Goal: Task Accomplishment & Management: Use online tool/utility

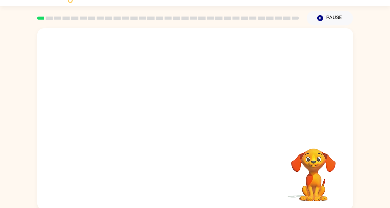
scroll to position [16, 0]
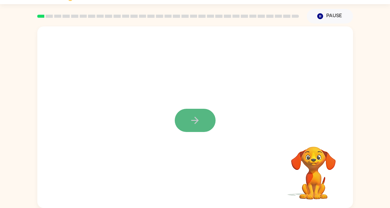
click at [195, 120] on icon "button" at bounding box center [194, 120] width 11 height 11
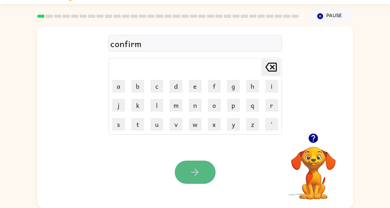
click at [193, 169] on icon "button" at bounding box center [194, 172] width 11 height 11
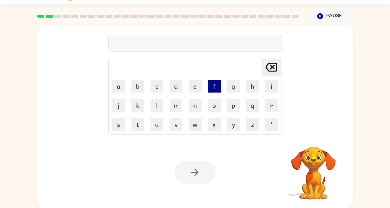
click at [214, 84] on button "f" at bounding box center [214, 86] width 13 height 13
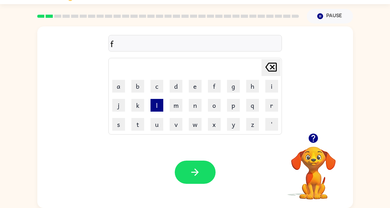
click at [156, 106] on button "l" at bounding box center [156, 105] width 13 height 13
click at [118, 87] on button "a" at bounding box center [118, 86] width 13 height 13
click at [196, 126] on button "w" at bounding box center [195, 124] width 13 height 13
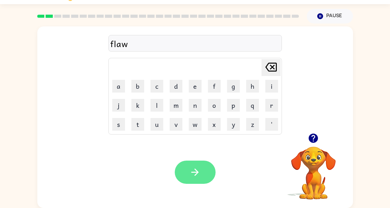
click at [201, 170] on button "button" at bounding box center [195, 172] width 41 height 23
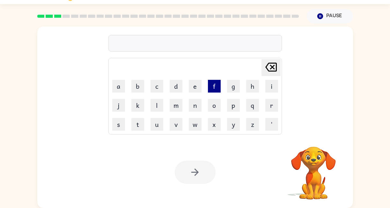
click at [212, 85] on button "f" at bounding box center [214, 86] width 13 height 13
click at [266, 83] on button "i" at bounding box center [271, 86] width 13 height 13
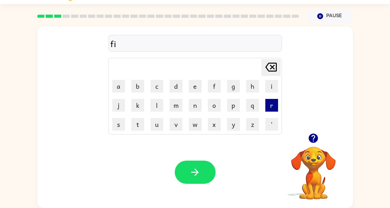
click at [269, 108] on button "r" at bounding box center [271, 105] width 13 height 13
click at [193, 89] on button "e" at bounding box center [195, 86] width 13 height 13
click at [231, 106] on button "p" at bounding box center [233, 105] width 13 height 13
click at [269, 106] on button "r" at bounding box center [271, 105] width 13 height 13
click at [213, 104] on button "o" at bounding box center [214, 105] width 13 height 13
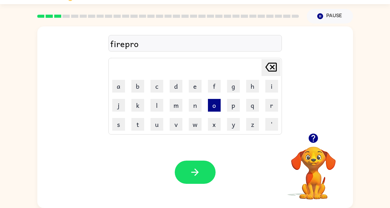
click at [213, 104] on button "o" at bounding box center [214, 105] width 13 height 13
click at [214, 86] on button "f" at bounding box center [214, 86] width 13 height 13
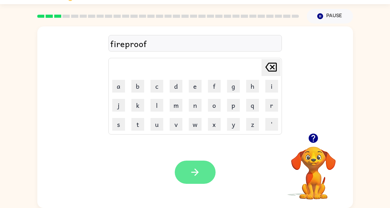
click at [200, 172] on icon "button" at bounding box center [194, 172] width 11 height 11
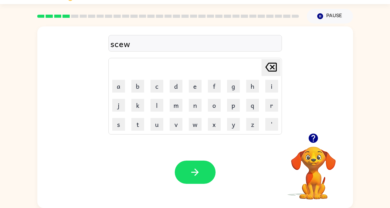
click at [118, 47] on div "scew" at bounding box center [194, 43] width 169 height 13
click at [265, 59] on button "Delete Delete last character input" at bounding box center [270, 67] width 19 height 17
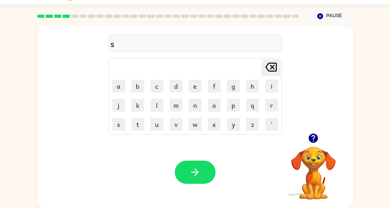
type button "delete"
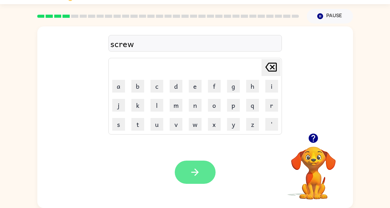
click at [199, 167] on icon "button" at bounding box center [194, 172] width 11 height 11
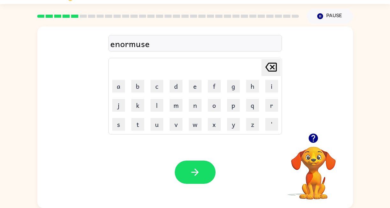
click at [271, 62] on icon "Delete Delete last character input" at bounding box center [270, 67] width 15 height 15
click at [193, 86] on button "e" at bounding box center [195, 86] width 13 height 13
click at [191, 172] on icon "button" at bounding box center [194, 172] width 11 height 11
click at [146, 41] on div "notebule" at bounding box center [194, 43] width 169 height 13
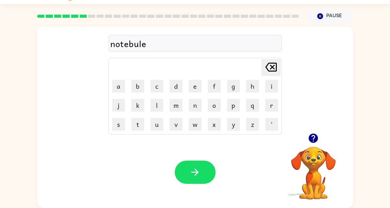
click at [273, 63] on icon at bounding box center [270, 67] width 11 height 9
click at [157, 103] on button "l" at bounding box center [156, 105] width 13 height 13
click at [144, 37] on div "notebull" at bounding box center [194, 43] width 169 height 13
click at [144, 40] on div "notebull" at bounding box center [194, 43] width 169 height 13
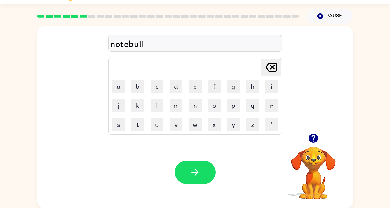
click at [267, 67] on icon "Delete Delete last character input" at bounding box center [270, 67] width 15 height 15
click at [136, 87] on button "b" at bounding box center [137, 86] width 13 height 13
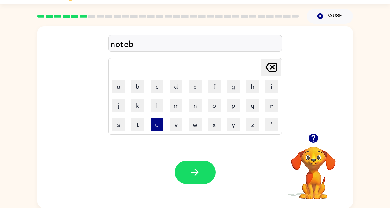
click at [154, 124] on button "u" at bounding box center [156, 124] width 13 height 13
click at [156, 105] on button "l" at bounding box center [156, 105] width 13 height 13
click at [271, 63] on icon at bounding box center [270, 67] width 11 height 9
click at [196, 85] on button "e" at bounding box center [195, 86] width 13 height 13
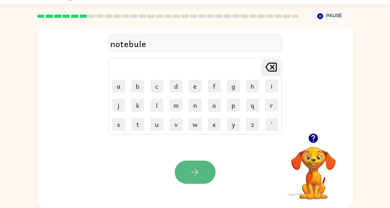
click at [202, 165] on button "button" at bounding box center [195, 172] width 41 height 23
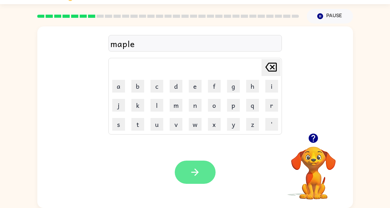
click at [192, 176] on icon "button" at bounding box center [194, 172] width 11 height 11
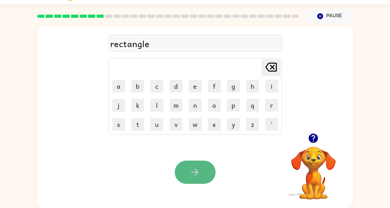
click at [196, 173] on icon "button" at bounding box center [194, 172] width 7 height 7
click at [190, 167] on icon "button" at bounding box center [194, 172] width 11 height 11
click at [202, 174] on button "button" at bounding box center [195, 172] width 41 height 23
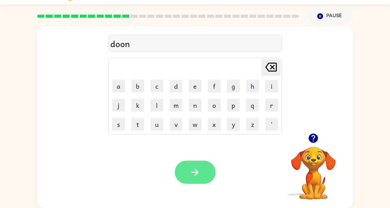
click at [196, 170] on icon "button" at bounding box center [194, 172] width 7 height 7
click at [193, 164] on button "button" at bounding box center [195, 172] width 41 height 23
click at [192, 172] on icon "button" at bounding box center [194, 172] width 11 height 11
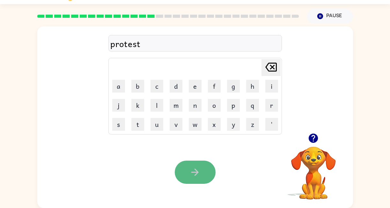
click at [193, 168] on icon "button" at bounding box center [194, 172] width 11 height 11
click at [201, 173] on button "button" at bounding box center [195, 172] width 41 height 23
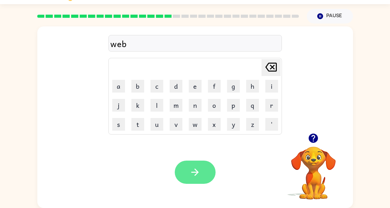
click at [199, 168] on icon "button" at bounding box center [194, 172] width 11 height 11
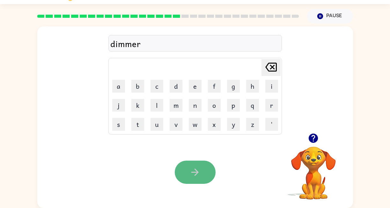
click at [197, 166] on button "button" at bounding box center [195, 172] width 41 height 23
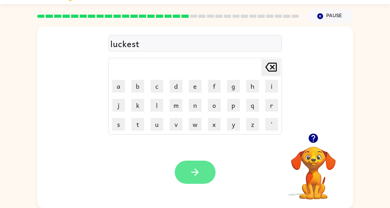
click at [199, 167] on icon "button" at bounding box center [194, 172] width 11 height 11
click at [198, 166] on button "button" at bounding box center [195, 172] width 41 height 23
click at [193, 173] on icon "button" at bounding box center [194, 172] width 11 height 11
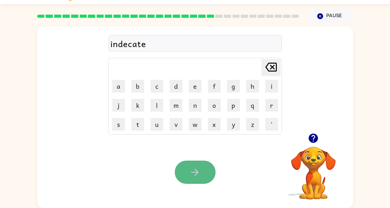
click at [194, 170] on icon "button" at bounding box center [194, 172] width 11 height 11
click at [200, 165] on button "button" at bounding box center [195, 172] width 41 height 23
click at [194, 168] on icon "button" at bounding box center [194, 172] width 11 height 11
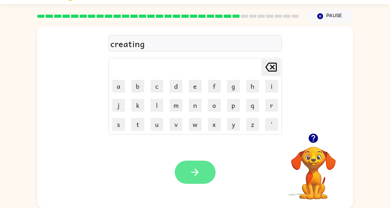
click at [191, 170] on icon "button" at bounding box center [194, 172] width 11 height 11
click at [201, 169] on button "button" at bounding box center [195, 172] width 41 height 23
click at [194, 171] on icon "button" at bounding box center [194, 172] width 11 height 11
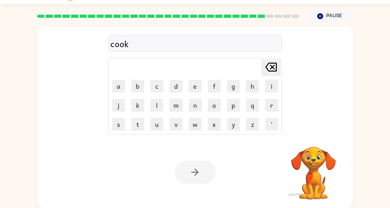
click at [191, 170] on div at bounding box center [195, 172] width 41 height 23
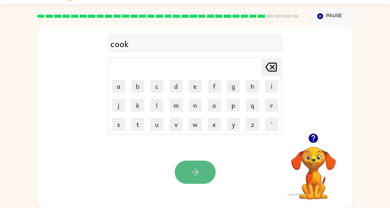
click at [199, 167] on icon "button" at bounding box center [194, 172] width 11 height 11
click at [197, 174] on icon "button" at bounding box center [194, 172] width 11 height 11
click at [197, 174] on icon "button" at bounding box center [194, 172] width 7 height 7
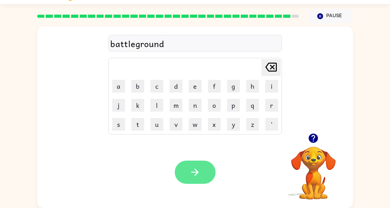
click at [193, 166] on button "button" at bounding box center [195, 172] width 41 height 23
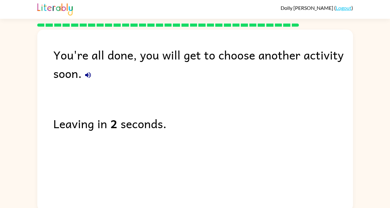
scroll to position [4, 0]
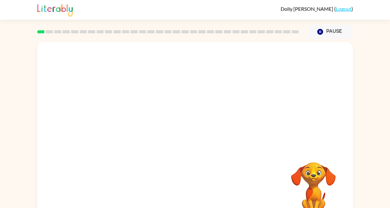
scroll to position [16, 0]
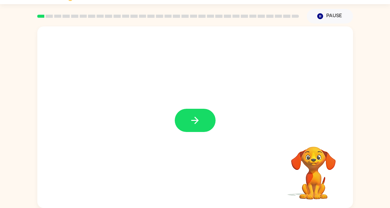
click at [194, 120] on icon "button" at bounding box center [194, 120] width 7 height 7
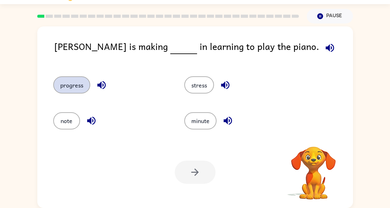
click at [83, 82] on button "progress" at bounding box center [71, 84] width 37 height 17
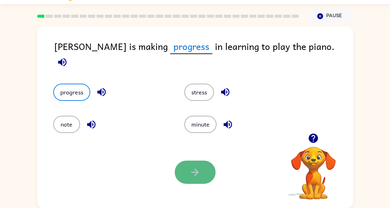
click at [200, 169] on icon "button" at bounding box center [194, 172] width 11 height 11
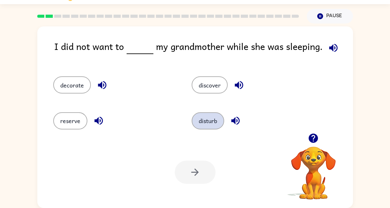
click at [212, 121] on button "disturb" at bounding box center [207, 120] width 32 height 17
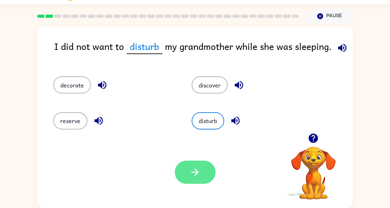
click at [198, 170] on icon "button" at bounding box center [194, 172] width 11 height 11
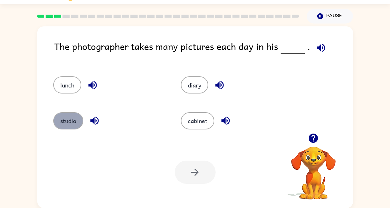
click at [61, 117] on button "studio" at bounding box center [68, 120] width 30 height 17
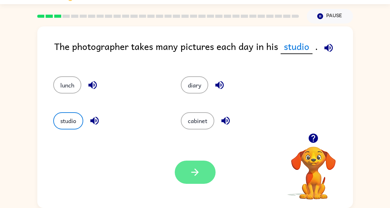
click at [197, 171] on icon "button" at bounding box center [194, 172] width 11 height 11
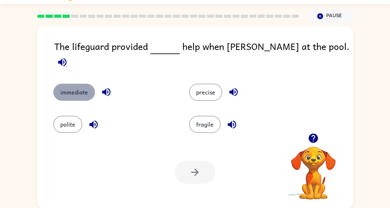
click at [75, 84] on button "immediate" at bounding box center [74, 92] width 42 height 17
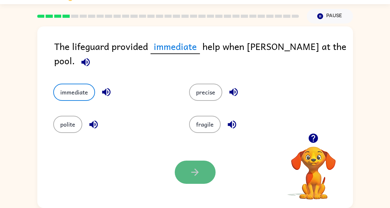
click at [188, 169] on button "button" at bounding box center [195, 172] width 41 height 23
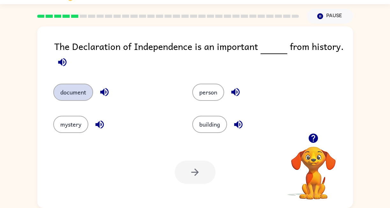
click at [76, 95] on button "document" at bounding box center [73, 92] width 40 height 17
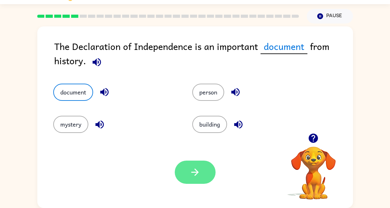
click at [191, 164] on button "button" at bounding box center [195, 172] width 41 height 23
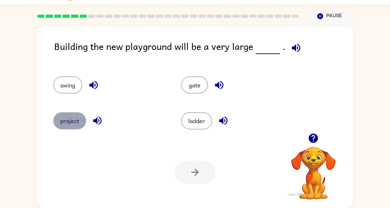
click at [72, 125] on button "project" at bounding box center [69, 120] width 33 height 17
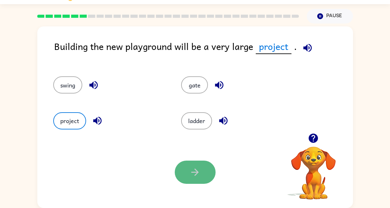
click at [199, 167] on icon "button" at bounding box center [194, 172] width 11 height 11
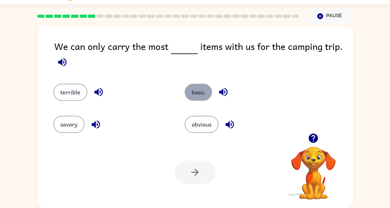
click at [198, 92] on button "basic" at bounding box center [197, 92] width 27 height 17
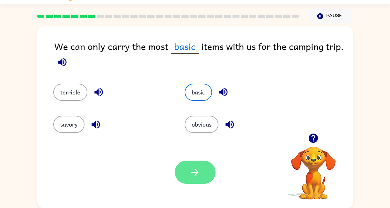
click at [193, 171] on icon "button" at bounding box center [194, 172] width 11 height 11
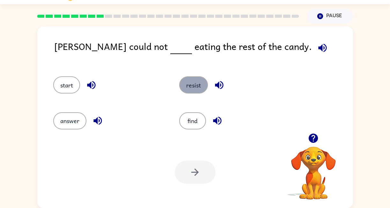
click at [193, 81] on button "resist" at bounding box center [193, 84] width 29 height 17
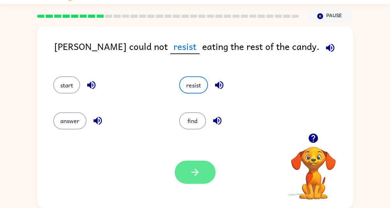
click at [193, 176] on icon "button" at bounding box center [194, 172] width 11 height 11
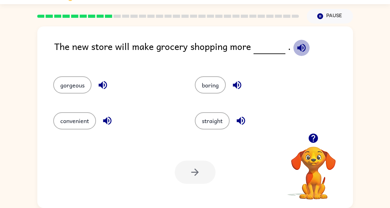
click at [296, 40] on button "button" at bounding box center [301, 48] width 16 height 16
click at [77, 123] on button "convenient" at bounding box center [74, 120] width 43 height 17
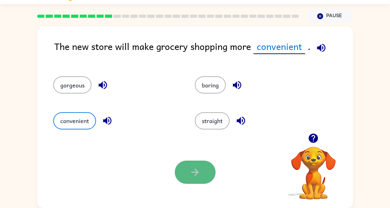
click at [197, 171] on icon "button" at bounding box center [194, 172] width 7 height 7
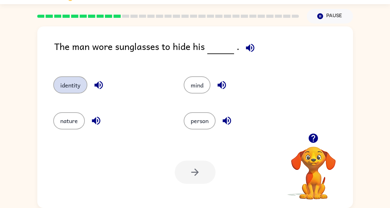
click at [77, 89] on button "identity" at bounding box center [70, 84] width 34 height 17
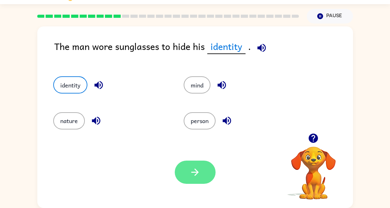
click at [195, 168] on icon "button" at bounding box center [194, 172] width 11 height 11
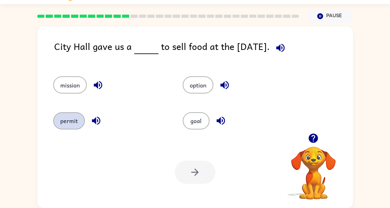
click at [67, 118] on button "permit" at bounding box center [69, 120] width 32 height 17
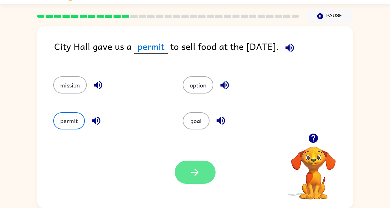
click at [197, 166] on button "button" at bounding box center [195, 172] width 41 height 23
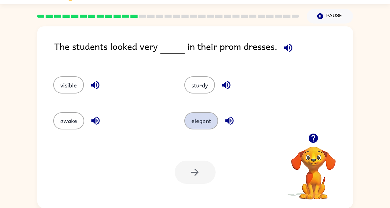
click at [207, 114] on button "elegant" at bounding box center [201, 120] width 34 height 17
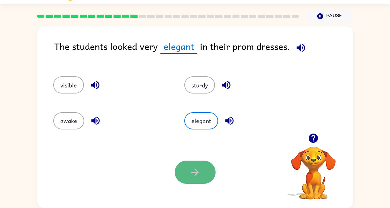
click at [190, 168] on icon "button" at bounding box center [194, 172] width 11 height 11
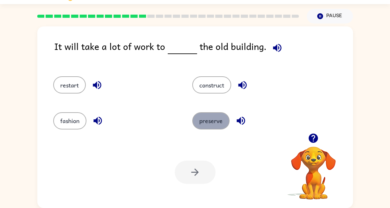
click at [220, 125] on button "preserve" at bounding box center [210, 120] width 37 height 17
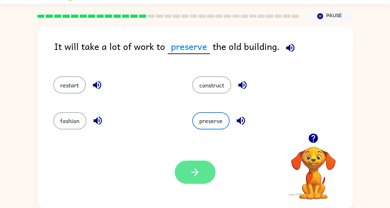
click at [197, 169] on icon "button" at bounding box center [194, 172] width 11 height 11
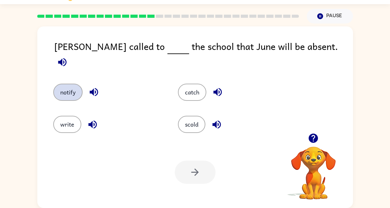
click at [68, 84] on button "notify" at bounding box center [67, 92] width 29 height 17
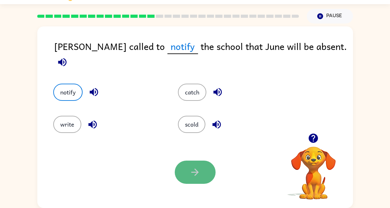
click at [199, 169] on icon "button" at bounding box center [194, 172] width 11 height 11
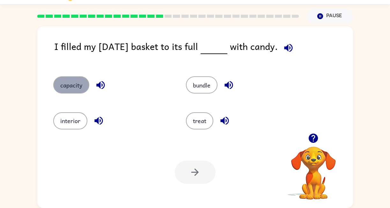
click at [74, 82] on button "capacity" at bounding box center [71, 84] width 36 height 17
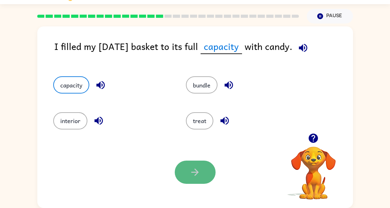
click at [188, 172] on button "button" at bounding box center [195, 172] width 41 height 23
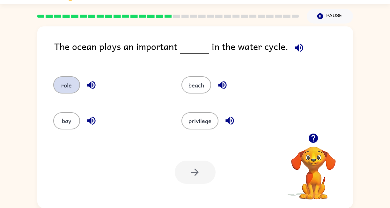
click at [62, 82] on button "role" at bounding box center [66, 84] width 27 height 17
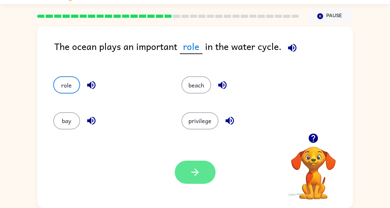
click at [200, 167] on button "button" at bounding box center [195, 172] width 41 height 23
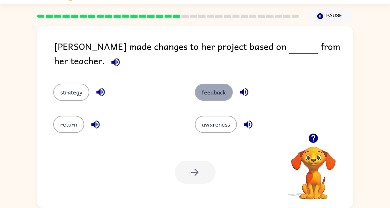
click at [225, 84] on button "feedback" at bounding box center [214, 92] width 38 height 17
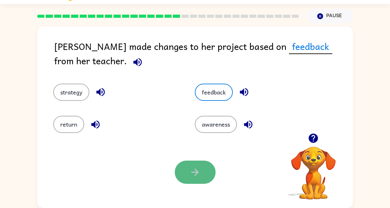
click at [196, 169] on icon "button" at bounding box center [194, 172] width 11 height 11
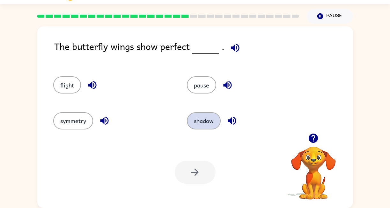
click at [204, 115] on button "shadow" at bounding box center [204, 120] width 34 height 17
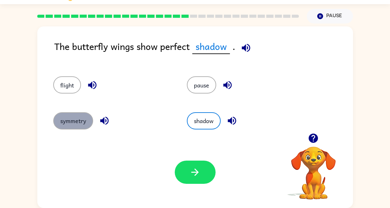
click at [76, 123] on button "symmetry" at bounding box center [73, 120] width 40 height 17
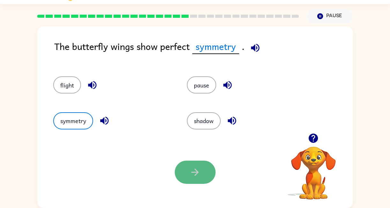
click at [195, 168] on icon "button" at bounding box center [194, 172] width 11 height 11
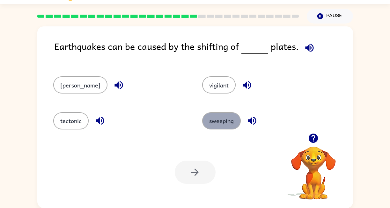
click at [205, 116] on button "sweeping" at bounding box center [221, 120] width 39 height 17
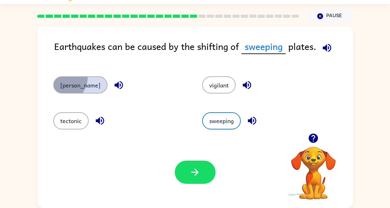
click at [61, 77] on button "[PERSON_NAME]" at bounding box center [80, 84] width 54 height 17
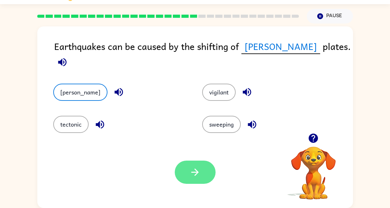
click at [199, 173] on icon "button" at bounding box center [194, 172] width 11 height 11
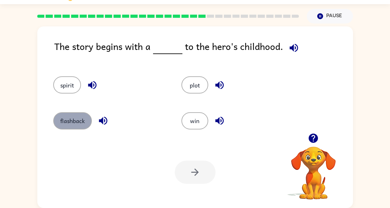
click at [76, 120] on button "flashback" at bounding box center [72, 120] width 39 height 17
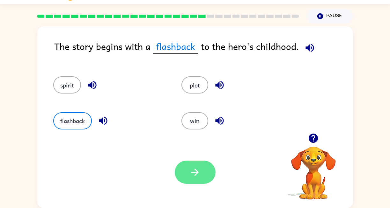
click at [198, 166] on button "button" at bounding box center [195, 172] width 41 height 23
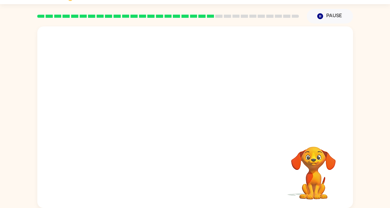
click at [137, 114] on video "Your browser must support playing .mp4 files to use Literably. Please try using…" at bounding box center [194, 79] width 315 height 107
click at [197, 117] on div at bounding box center [195, 120] width 41 height 23
click at [197, 117] on icon "button" at bounding box center [194, 120] width 11 height 11
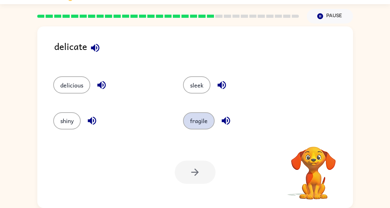
click at [206, 116] on button "fragile" at bounding box center [199, 120] width 32 height 17
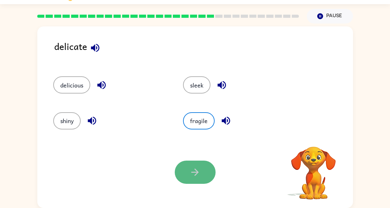
click at [201, 166] on button "button" at bounding box center [195, 172] width 41 height 23
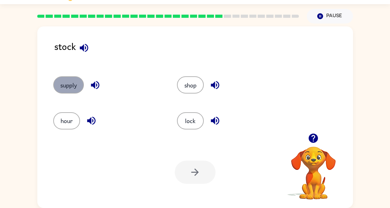
click at [72, 82] on button "supply" at bounding box center [68, 84] width 31 height 17
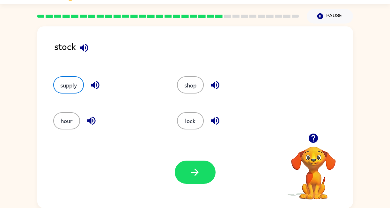
click at [193, 159] on div "Your browser must support playing .mp4 files to use Literably. Please try using…" at bounding box center [194, 173] width 315 height 72
click at [197, 169] on icon "button" at bounding box center [194, 172] width 11 height 11
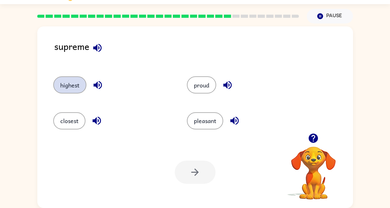
click at [74, 80] on button "highest" at bounding box center [69, 84] width 33 height 17
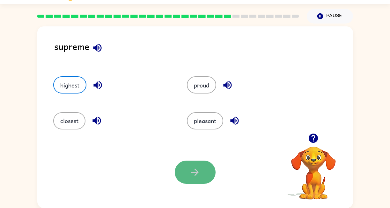
click at [190, 169] on icon "button" at bounding box center [194, 172] width 11 height 11
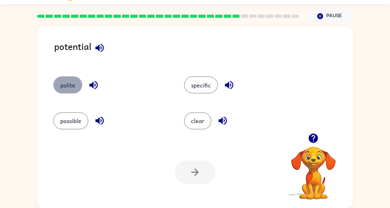
click at [64, 82] on button "polite" at bounding box center [67, 84] width 29 height 17
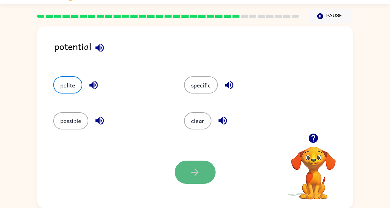
click at [200, 171] on icon "button" at bounding box center [194, 172] width 11 height 11
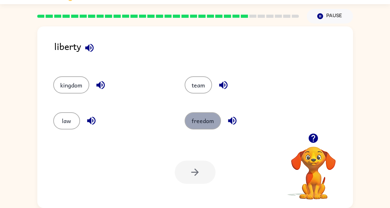
click at [208, 121] on button "freedom" at bounding box center [202, 120] width 36 height 17
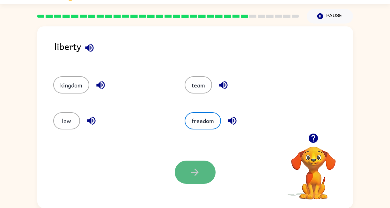
click at [199, 175] on icon "button" at bounding box center [194, 172] width 11 height 11
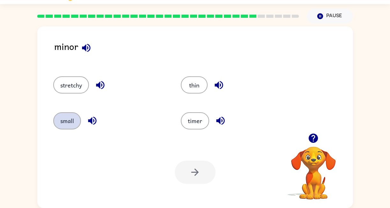
click at [66, 122] on button "small" at bounding box center [67, 120] width 28 height 17
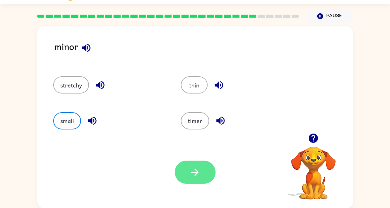
click at [192, 167] on icon "button" at bounding box center [194, 172] width 11 height 11
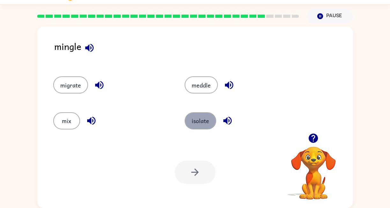
click at [203, 121] on button "isolate" at bounding box center [200, 120] width 32 height 17
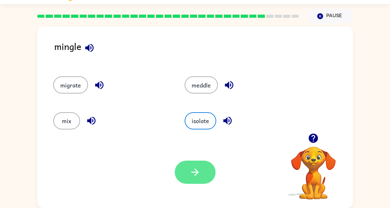
click at [190, 171] on icon "button" at bounding box center [194, 172] width 11 height 11
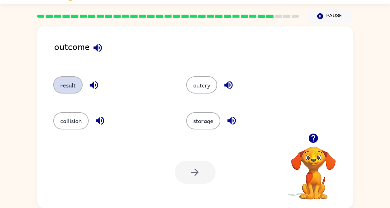
click at [68, 88] on button "result" at bounding box center [67, 84] width 29 height 17
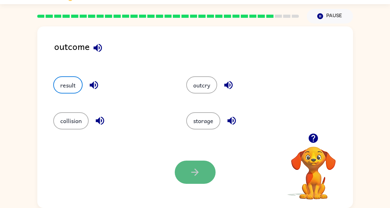
click at [188, 163] on button "button" at bounding box center [195, 172] width 41 height 23
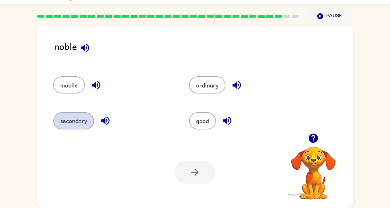
click at [73, 122] on button "secondary" at bounding box center [73, 120] width 41 height 17
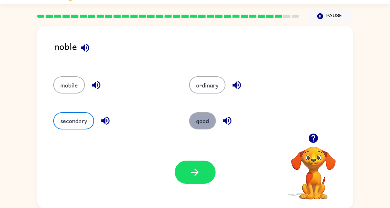
click at [199, 120] on button "good" at bounding box center [202, 120] width 27 height 17
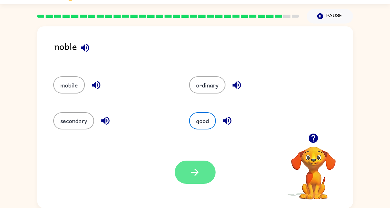
click at [195, 175] on icon "button" at bounding box center [194, 172] width 7 height 7
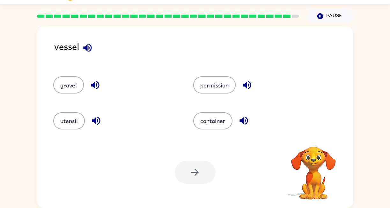
click at [197, 68] on div "permission" at bounding box center [251, 82] width 140 height 36
click at [221, 119] on button "container" at bounding box center [212, 120] width 39 height 17
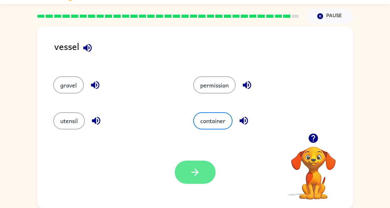
click at [196, 168] on icon "button" at bounding box center [194, 172] width 11 height 11
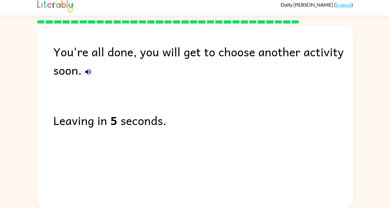
click at [173, 81] on div "You're all done, you will get to choose another activity soon. Leaving in 5 sec…" at bounding box center [194, 115] width 315 height 179
click at [199, 100] on div "You're all done, you will get to choose another activity soon. Leaving in 4 sec…" at bounding box center [194, 115] width 315 height 179
